Goal: Information Seeking & Learning: Learn about a topic

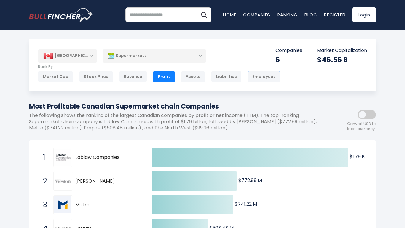
click at [262, 78] on div "Employees" at bounding box center [264, 76] width 33 height 11
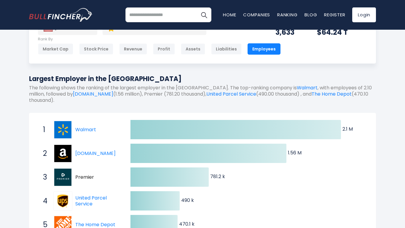
scroll to position [12, 0]
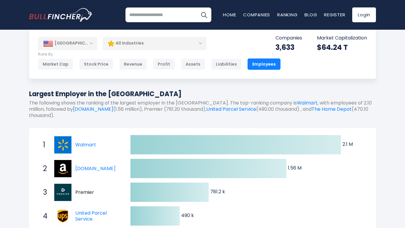
click at [92, 43] on div "[GEOGRAPHIC_DATA]" at bounding box center [67, 43] width 59 height 13
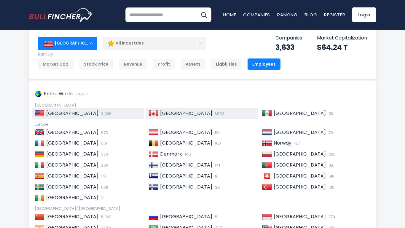
click at [168, 113] on span "[GEOGRAPHIC_DATA]" at bounding box center [186, 113] width 52 height 7
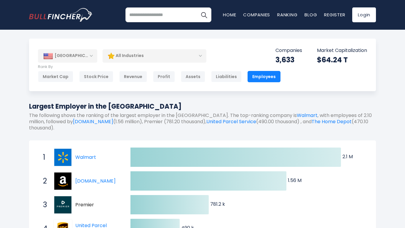
click at [89, 56] on div "[GEOGRAPHIC_DATA]" at bounding box center [67, 55] width 59 height 13
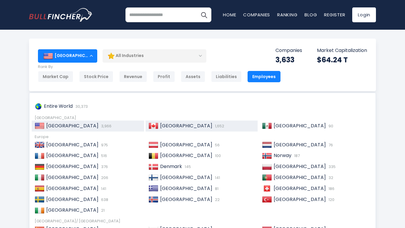
click at [162, 126] on span "[GEOGRAPHIC_DATA]" at bounding box center [186, 125] width 52 height 7
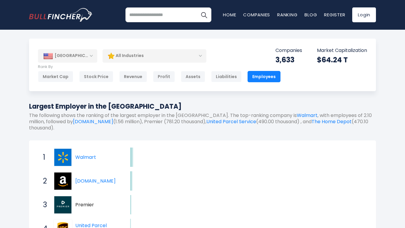
click at [248, 76] on div "Employees" at bounding box center [264, 76] width 33 height 11
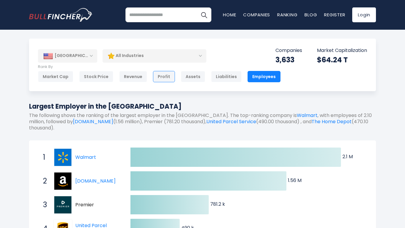
click at [163, 74] on div "Profit" at bounding box center [164, 76] width 22 height 11
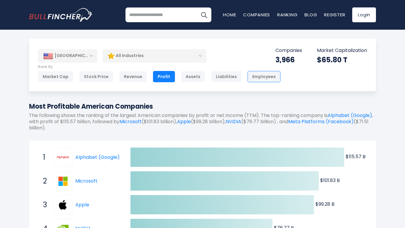
click at [252, 75] on div "Employees" at bounding box center [264, 76] width 33 height 11
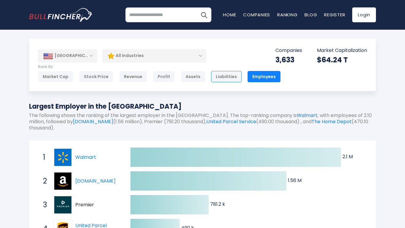
click at [218, 78] on div "Liabilities" at bounding box center [226, 76] width 31 height 11
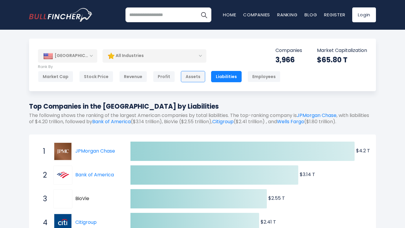
click at [193, 77] on div "Assets" at bounding box center [193, 76] width 24 height 11
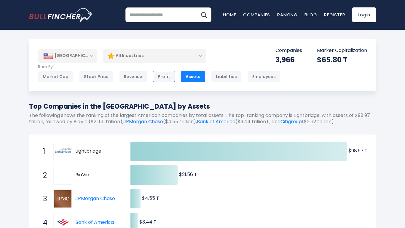
click at [160, 78] on div "Profit" at bounding box center [164, 76] width 22 height 11
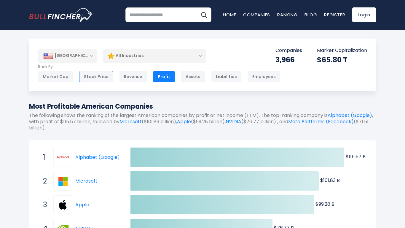
click at [127, 77] on div "Revenue" at bounding box center [133, 76] width 28 height 11
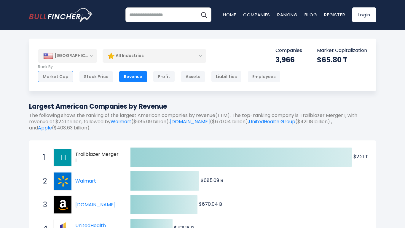
click at [61, 79] on div "Market Cap" at bounding box center [55, 76] width 35 height 11
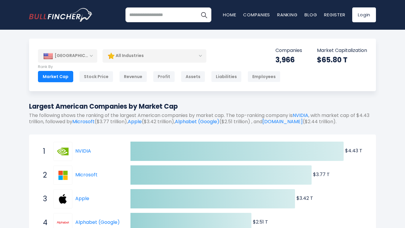
click at [195, 57] on div "All Industries" at bounding box center [155, 56] width 104 height 14
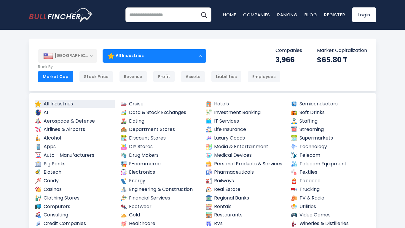
click at [90, 54] on div "[GEOGRAPHIC_DATA]" at bounding box center [67, 55] width 59 height 13
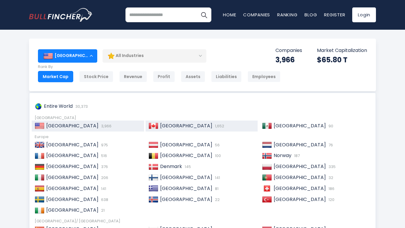
click at [165, 125] on span "[GEOGRAPHIC_DATA]" at bounding box center [186, 125] width 52 height 7
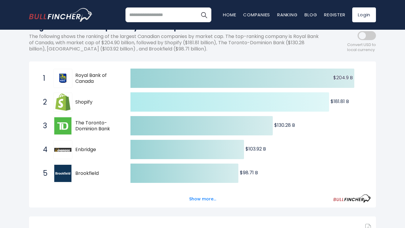
scroll to position [82, 0]
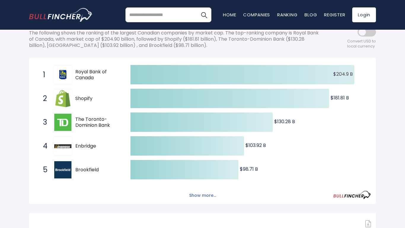
click at [198, 197] on button "Show more..." at bounding box center [203, 195] width 34 height 10
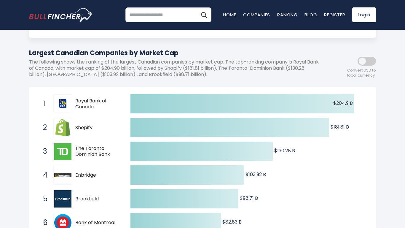
scroll to position [0, 0]
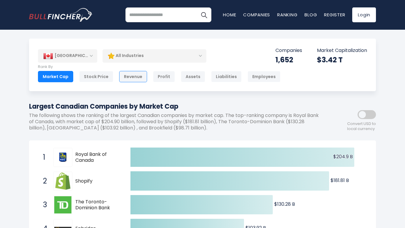
click at [129, 77] on div "Revenue" at bounding box center [133, 76] width 28 height 11
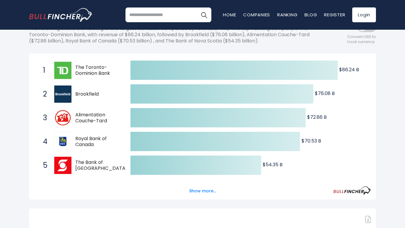
scroll to position [88, 0]
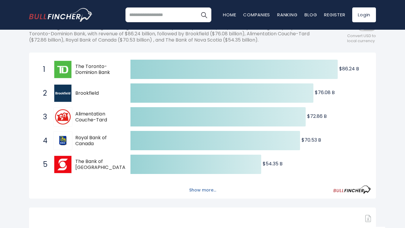
click at [206, 191] on button "Show more..." at bounding box center [203, 190] width 34 height 10
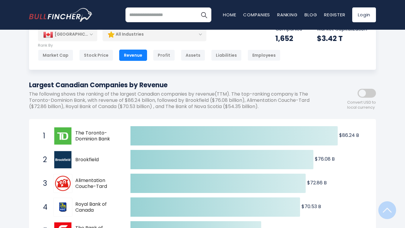
scroll to position [0, 0]
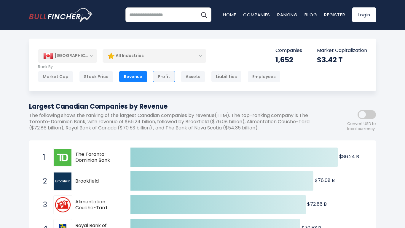
click at [163, 79] on div "Profit" at bounding box center [164, 76] width 22 height 11
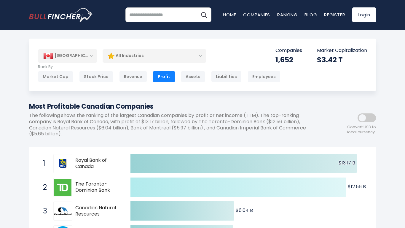
scroll to position [83, 0]
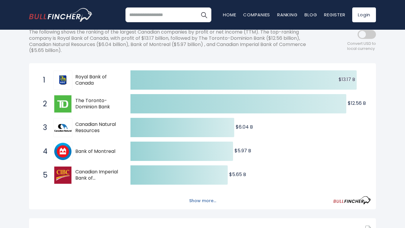
click at [198, 201] on button "Show more..." at bounding box center [203, 201] width 34 height 10
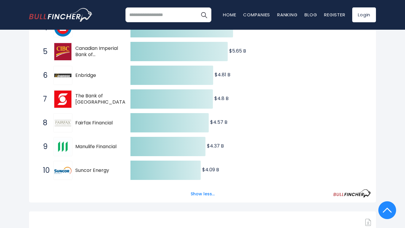
scroll to position [0, 0]
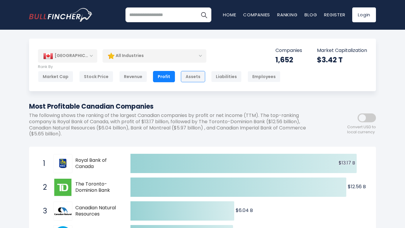
click at [192, 78] on div "Assets" at bounding box center [193, 76] width 24 height 11
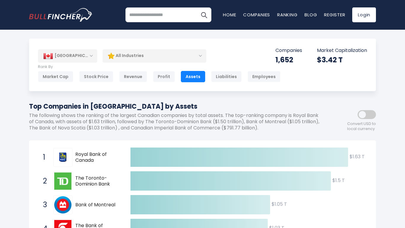
scroll to position [95, 0]
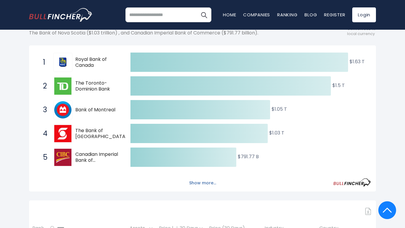
click at [198, 183] on button "Show more..." at bounding box center [203, 183] width 34 height 10
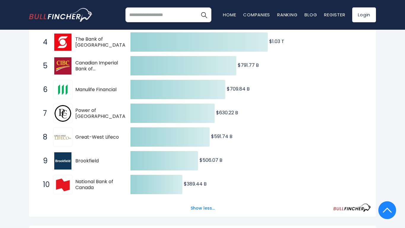
scroll to position [0, 0]
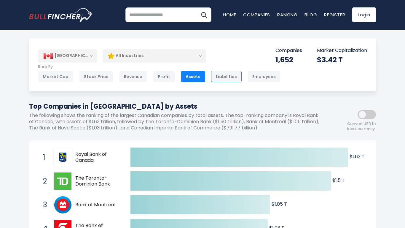
click at [222, 78] on div "Liabilities" at bounding box center [226, 76] width 31 height 11
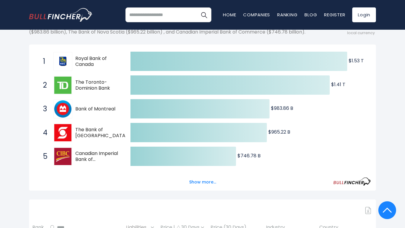
scroll to position [97, 0]
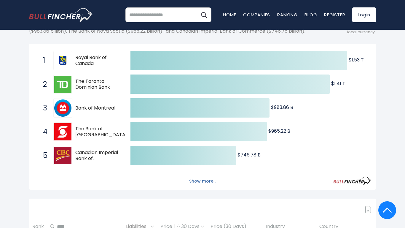
click at [209, 182] on button "Show more..." at bounding box center [203, 181] width 34 height 10
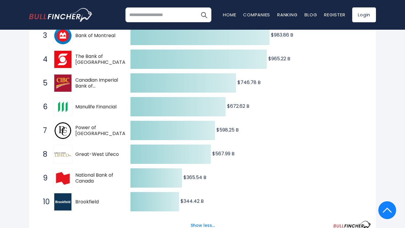
scroll to position [0, 0]
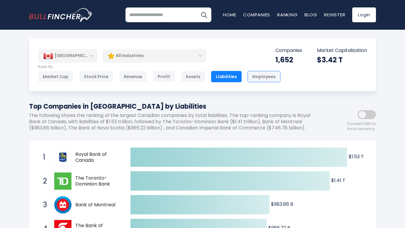
click at [267, 79] on div "Employees" at bounding box center [264, 76] width 33 height 11
